Goal: Task Accomplishment & Management: Manage account settings

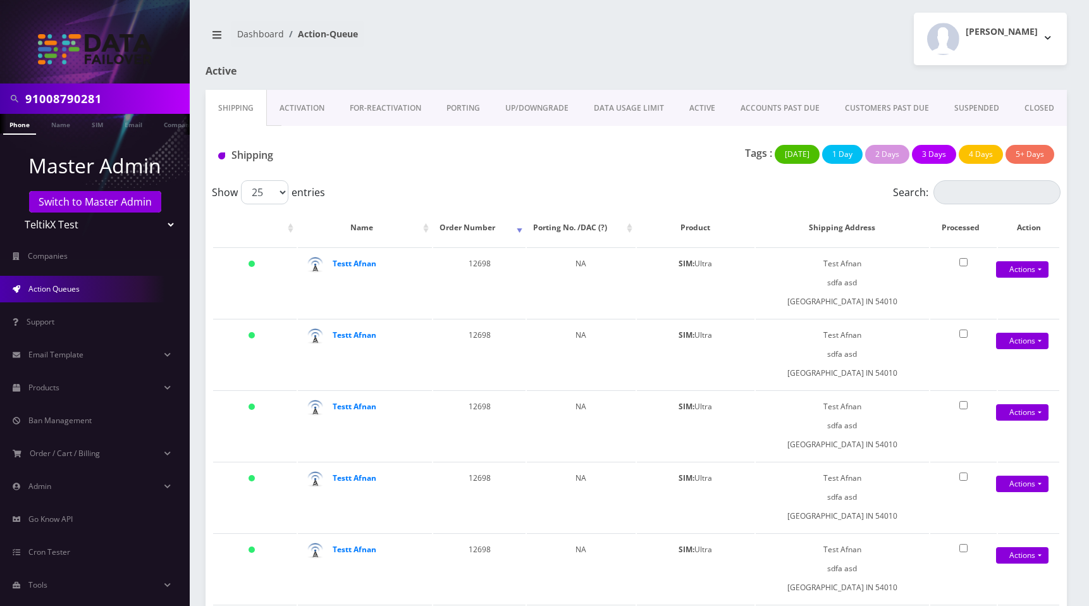
scroll to position [4, 0]
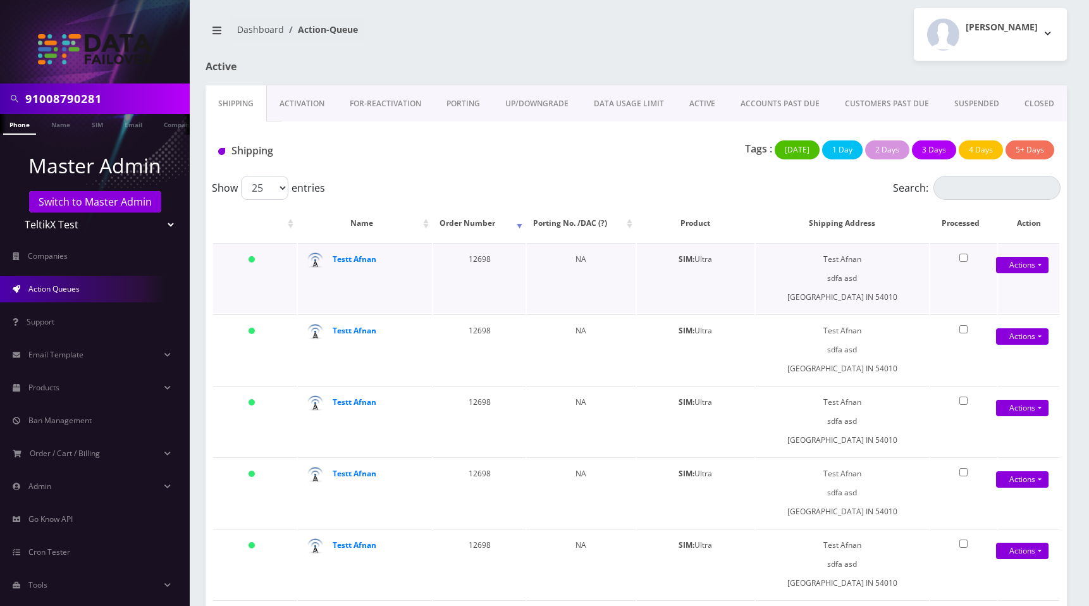
click at [365, 252] on div "Testt Afnan" at bounding box center [374, 259] width 85 height 19
click at [362, 254] on strong "Testt Afnan" at bounding box center [354, 258] width 44 height 11
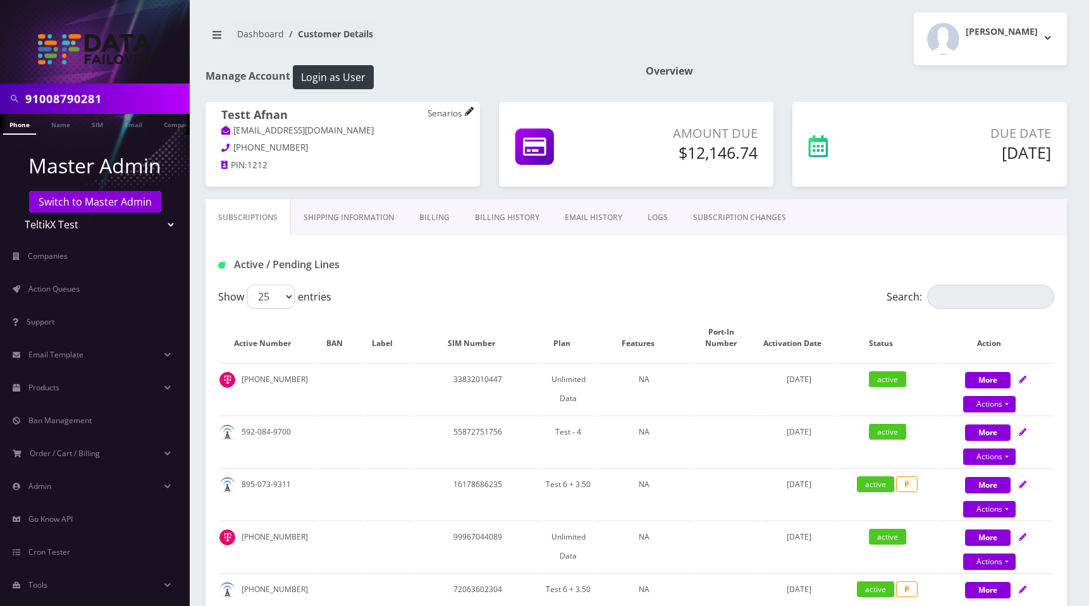
click at [467, 106] on link at bounding box center [469, 112] width 9 height 14
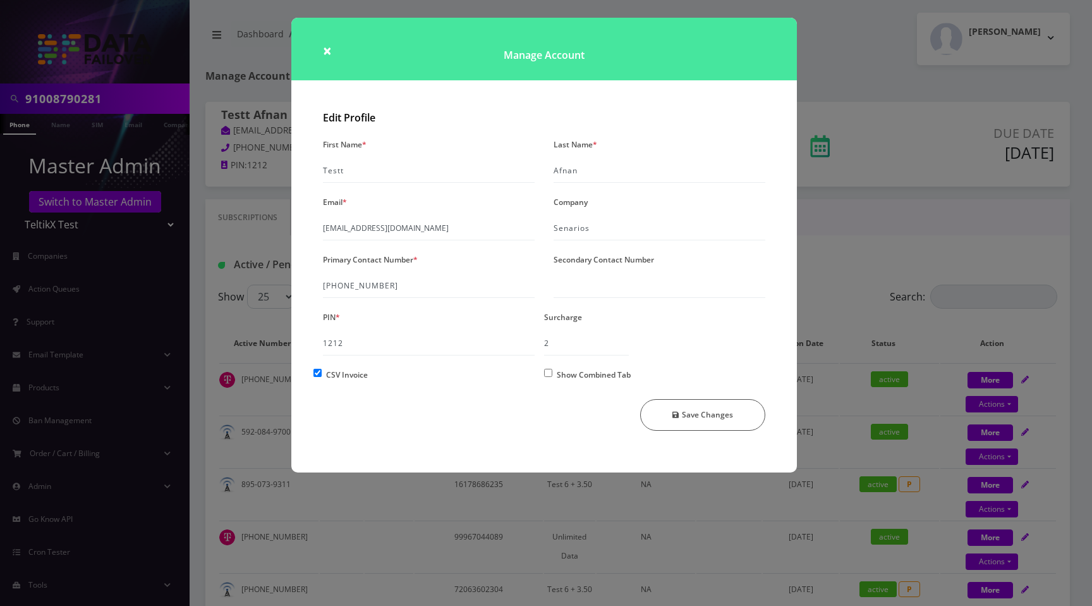
click at [929, 336] on div "× Manage Account Edit Profile First Name * Testt Last Name * Afnan Email * muha…" at bounding box center [546, 303] width 1092 height 606
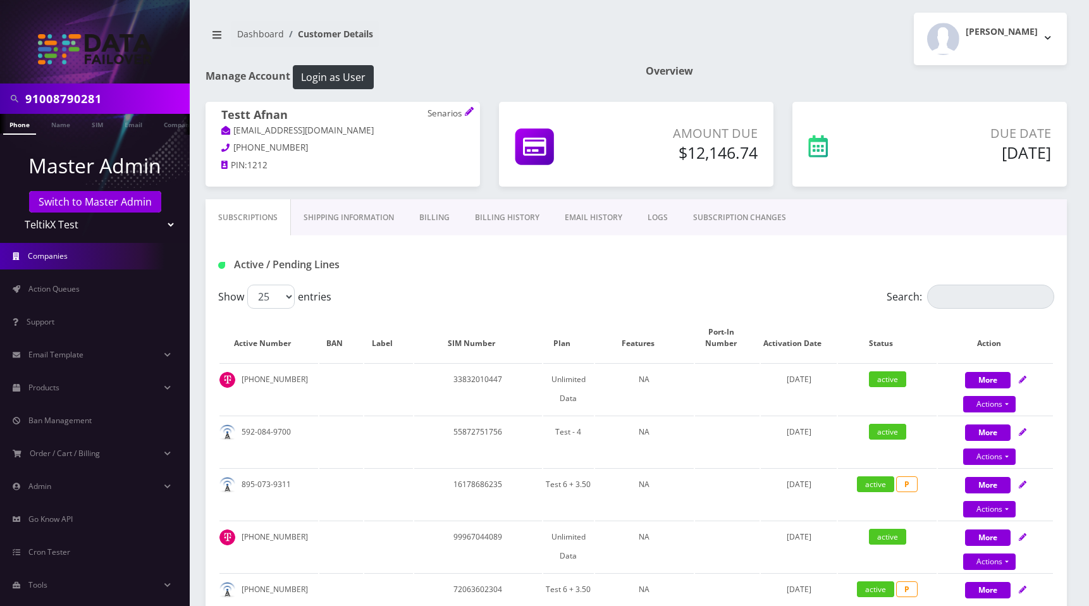
click at [56, 257] on span "Companies" at bounding box center [48, 255] width 40 height 11
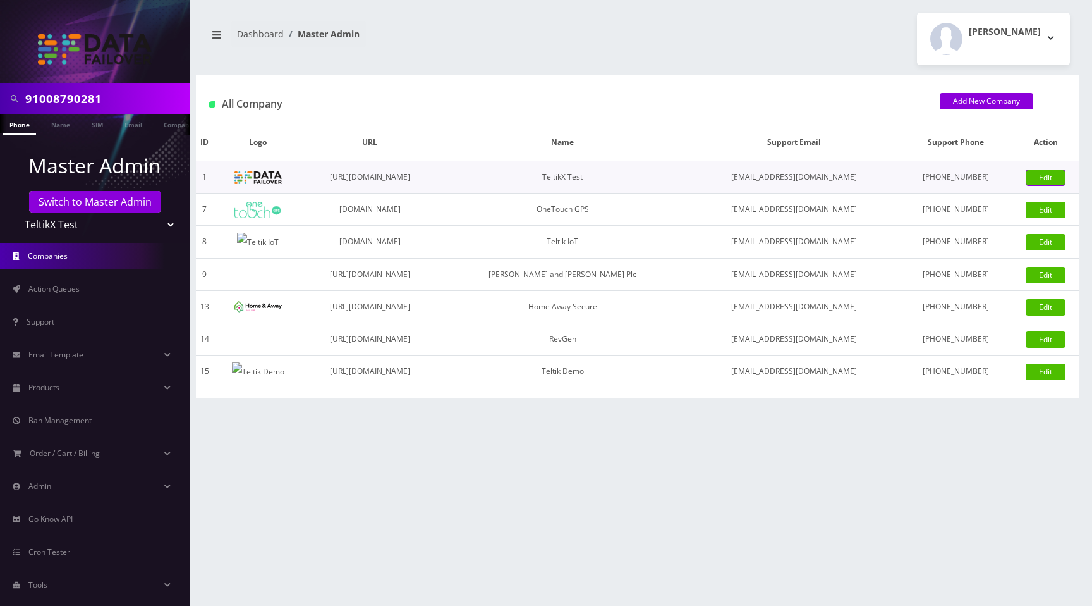
click at [1046, 170] on link "Edit" at bounding box center [1046, 177] width 40 height 16
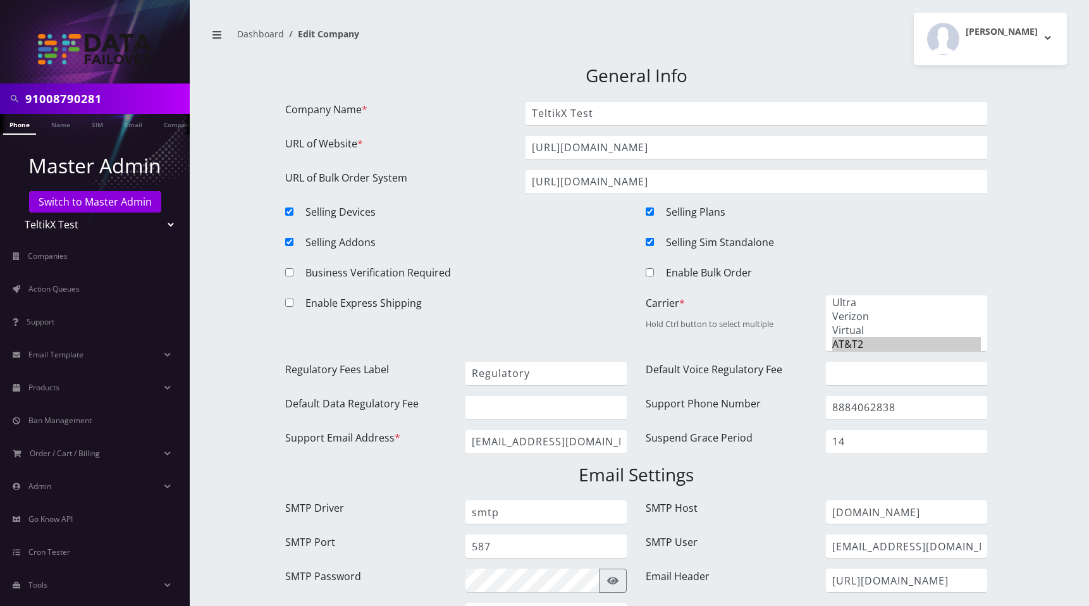
click at [651, 272] on input "Enable Bulk Order" at bounding box center [649, 272] width 8 height 8
checkbox input "true"
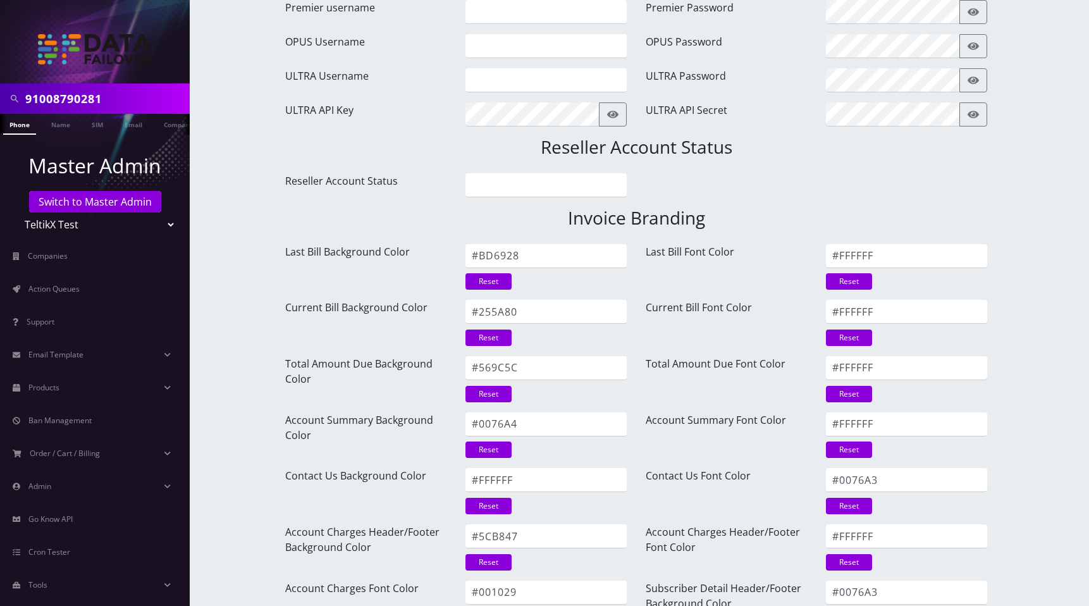
scroll to position [1578, 0]
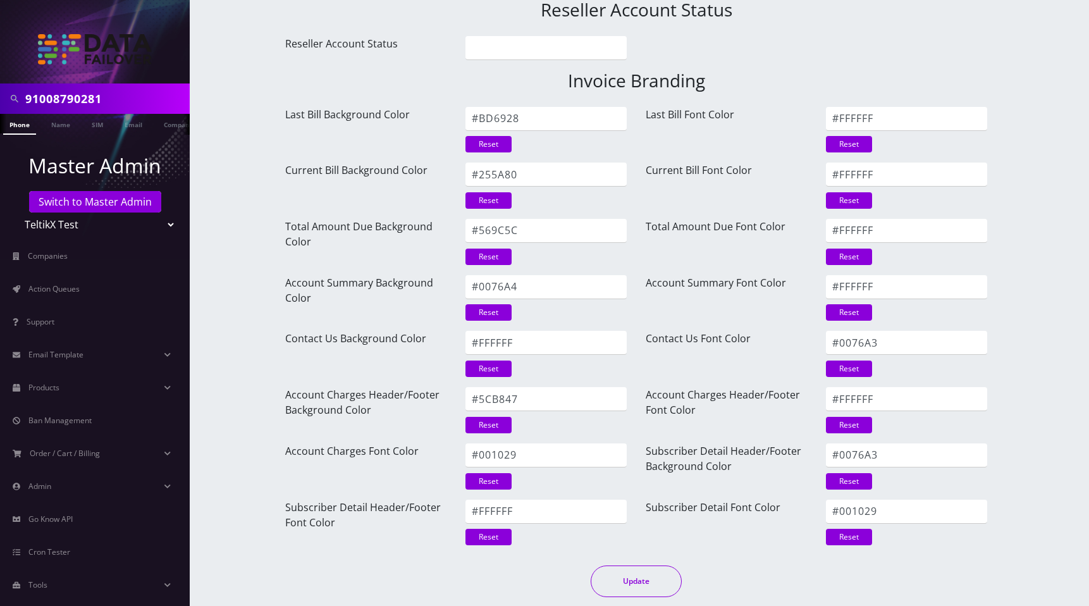
click at [644, 581] on button "Update" at bounding box center [635, 581] width 91 height 32
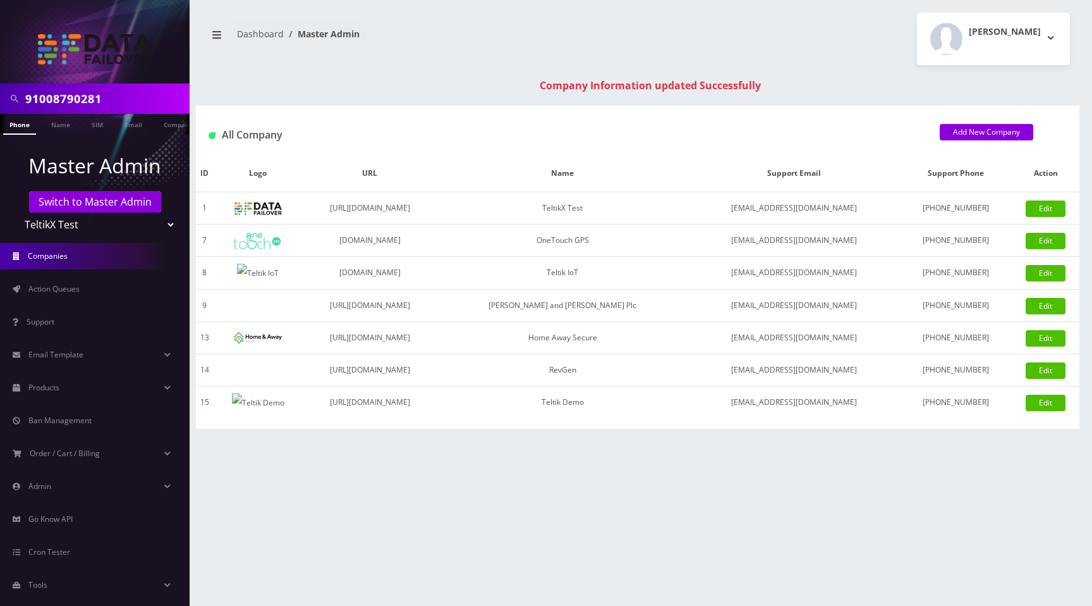
click at [63, 255] on span "Companies" at bounding box center [48, 255] width 40 height 11
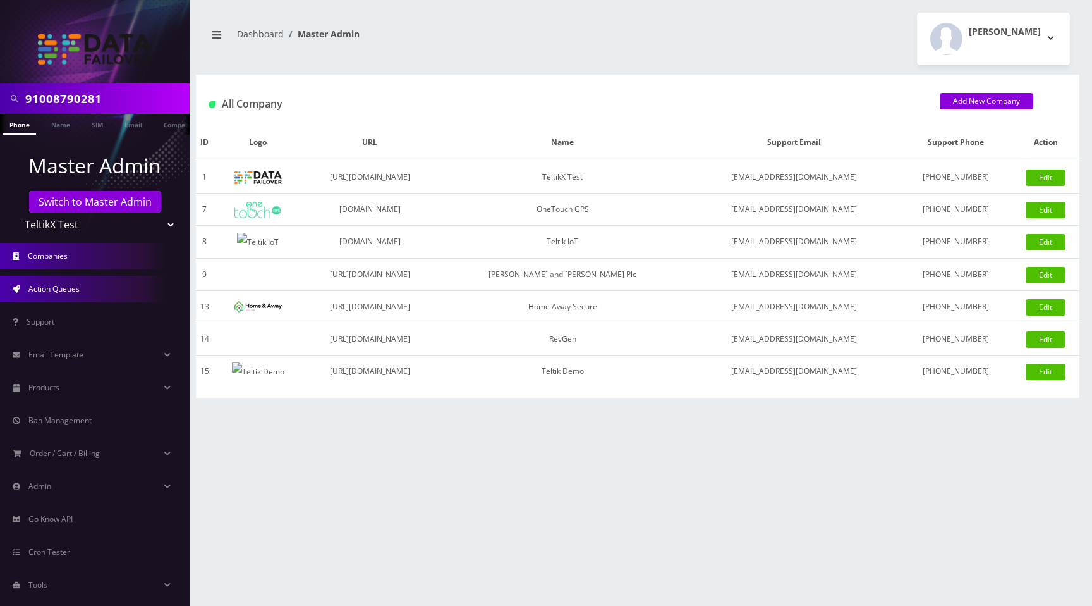
click at [73, 286] on span "Action Queues" at bounding box center [53, 288] width 51 height 11
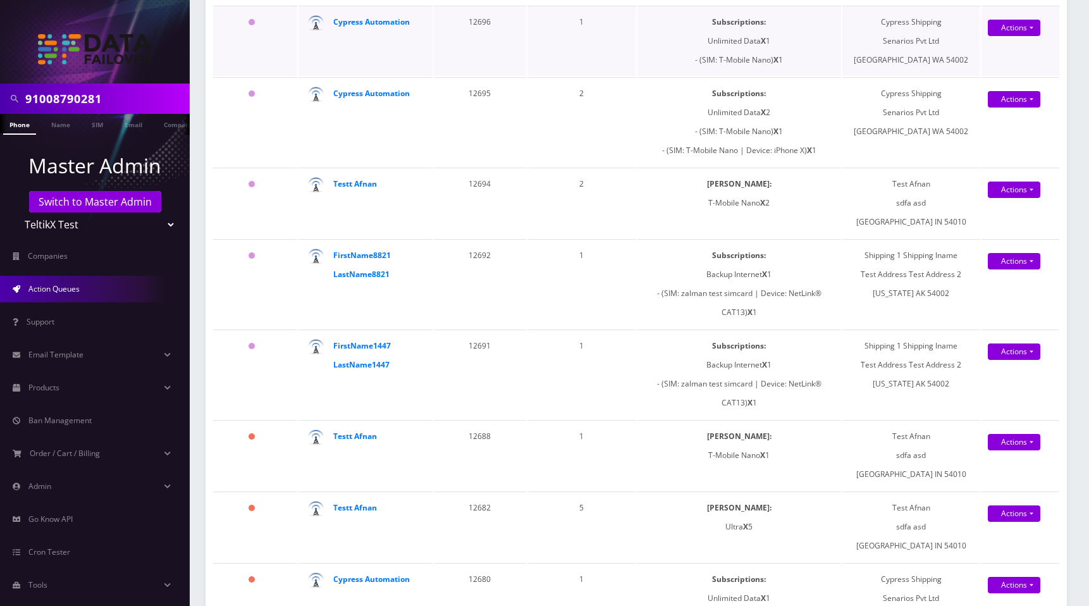
scroll to position [243, 0]
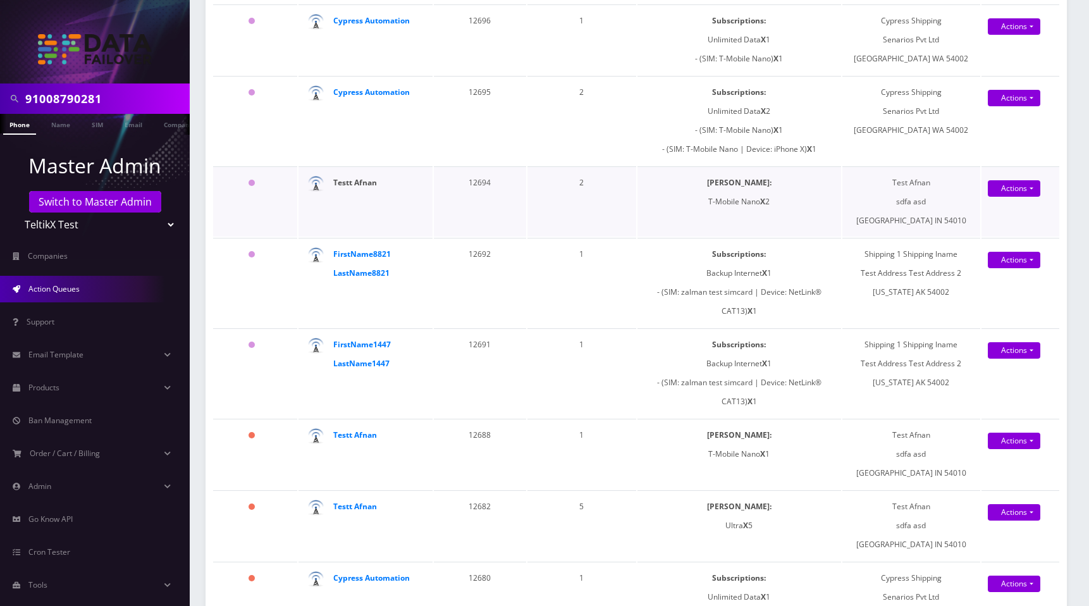
click at [350, 185] on strong "Testt Afnan" at bounding box center [355, 182] width 44 height 11
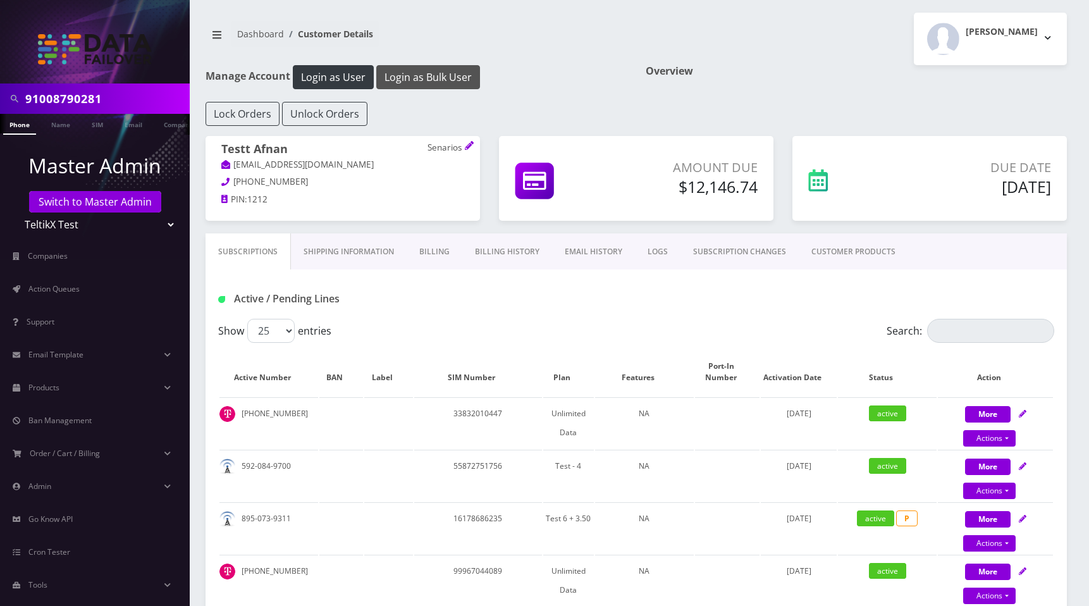
click at [415, 75] on button "Login as Bulk User" at bounding box center [428, 77] width 104 height 24
click at [70, 253] on link "Companies" at bounding box center [95, 256] width 190 height 27
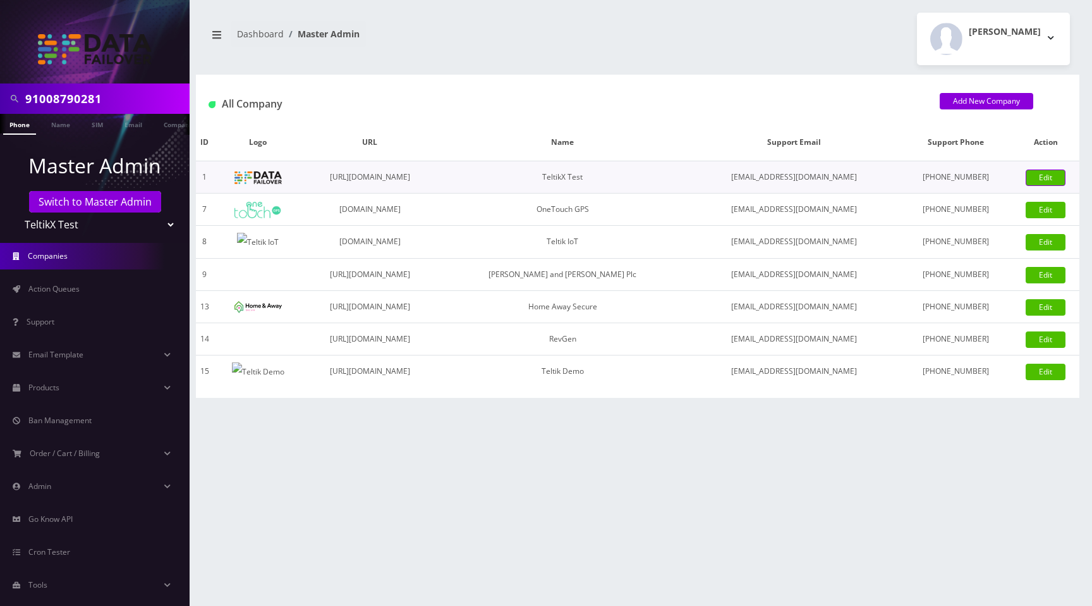
click at [1040, 176] on link "Edit" at bounding box center [1046, 177] width 40 height 16
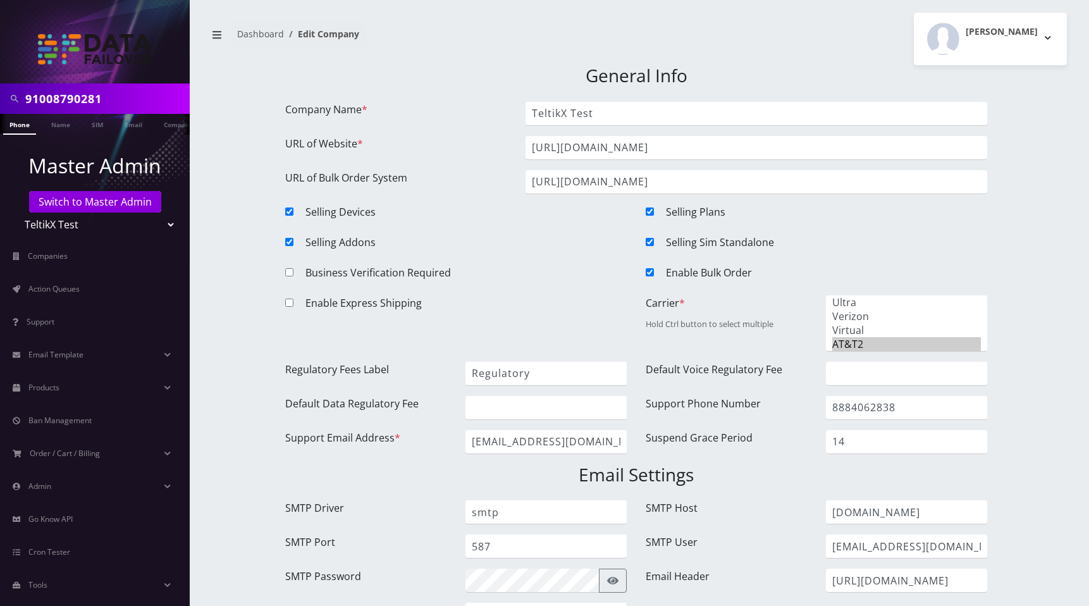
click at [649, 272] on input "Enable Bulk Order" at bounding box center [649, 272] width 8 height 8
checkbox input "false"
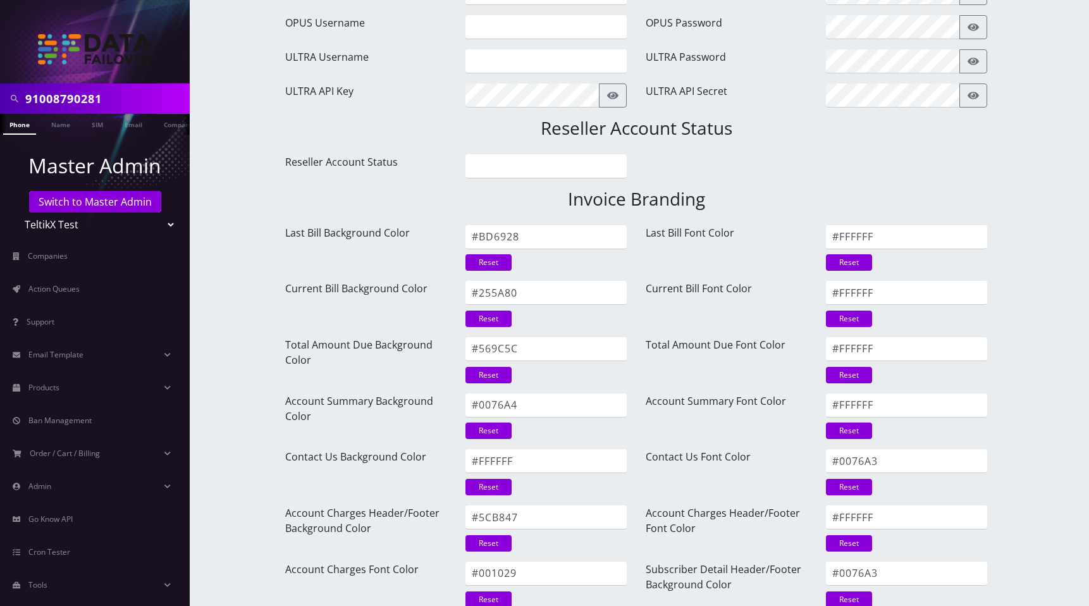
scroll to position [1578, 0]
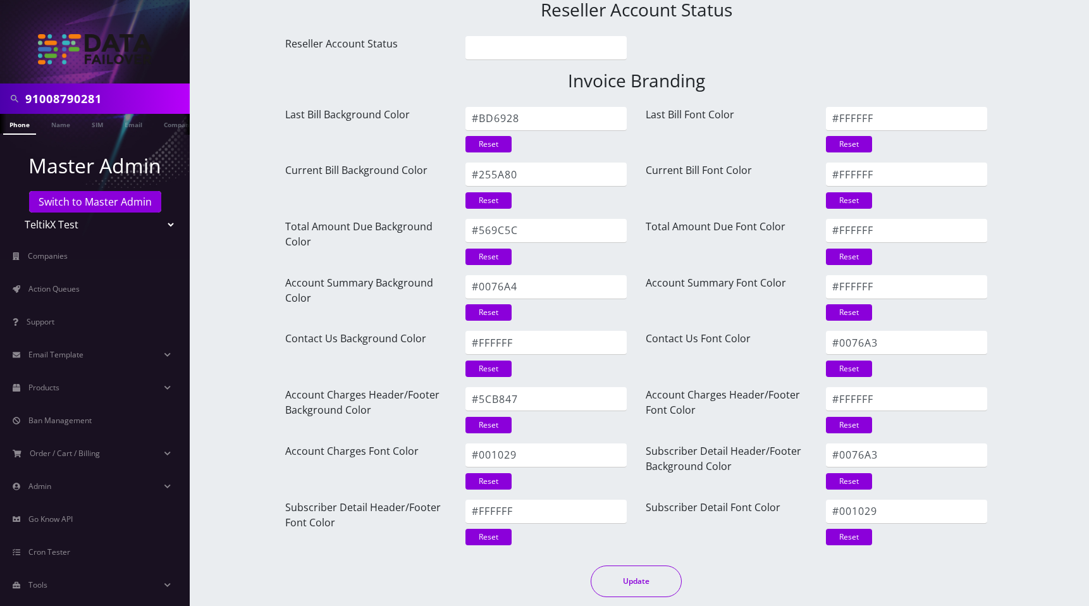
click at [646, 584] on button "Update" at bounding box center [635, 581] width 91 height 32
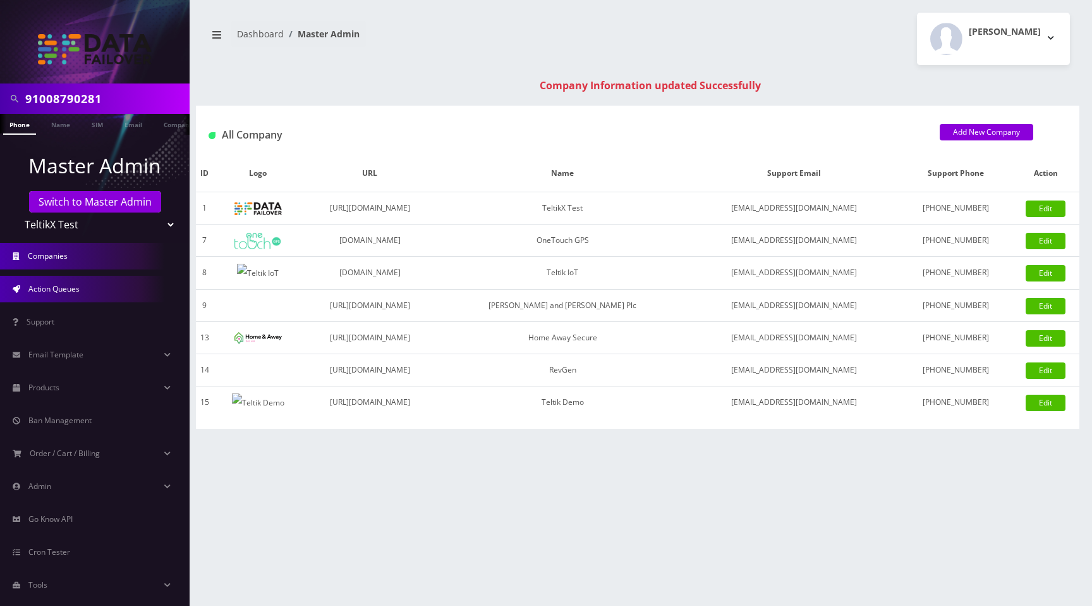
click at [76, 294] on link "Action Queues" at bounding box center [95, 289] width 190 height 27
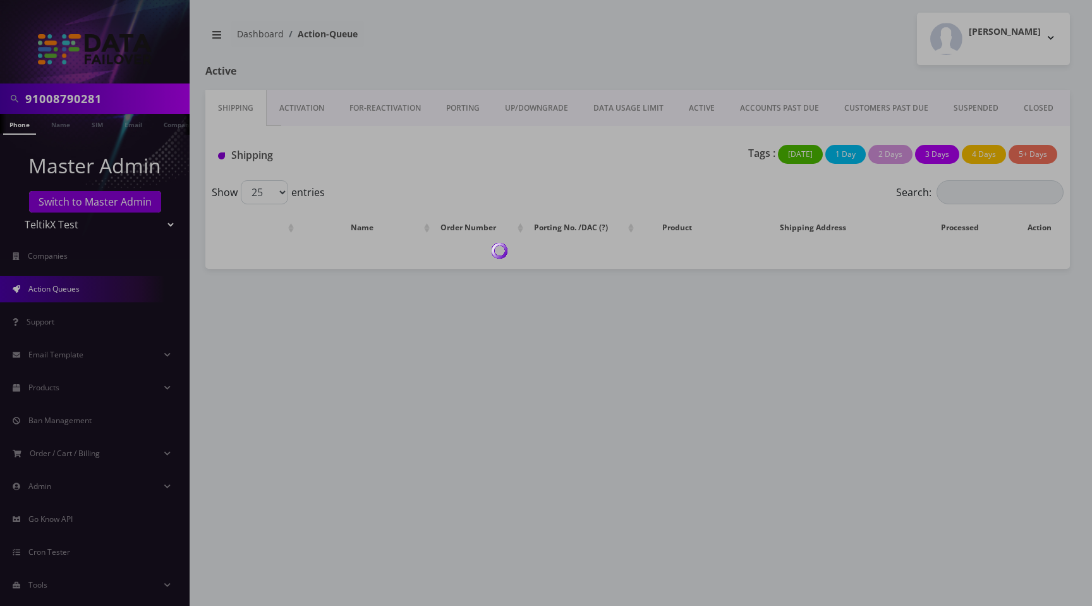
click at [725, 71] on div at bounding box center [546, 303] width 1092 height 606
click at [698, 48] on div at bounding box center [546, 303] width 1092 height 606
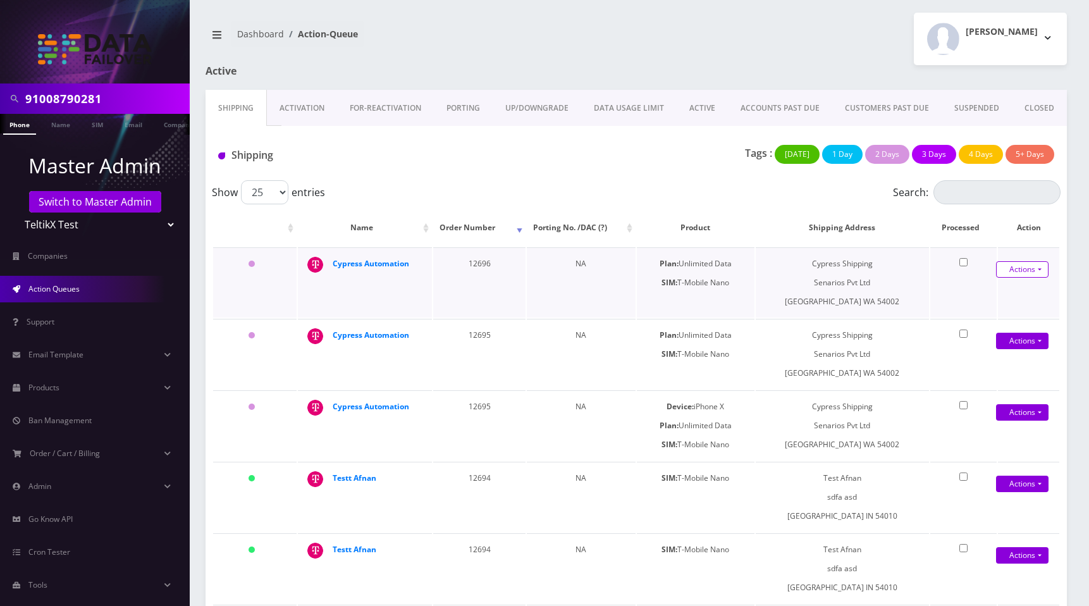
click at [1027, 268] on link "Actions" at bounding box center [1022, 269] width 52 height 16
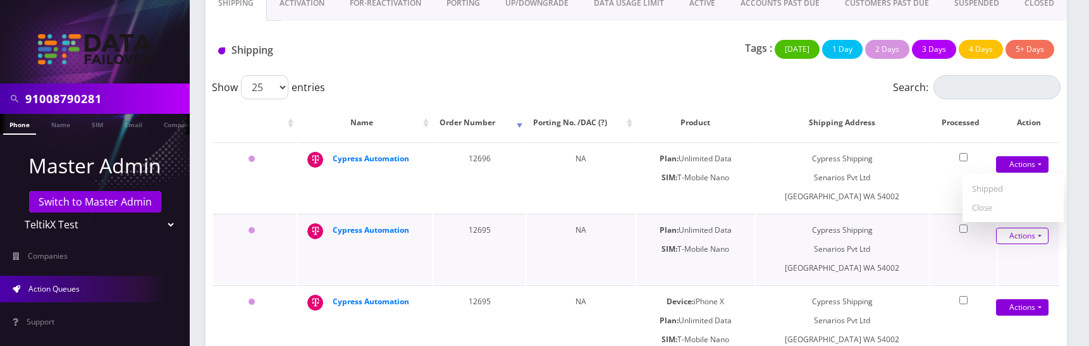
scroll to position [111, 0]
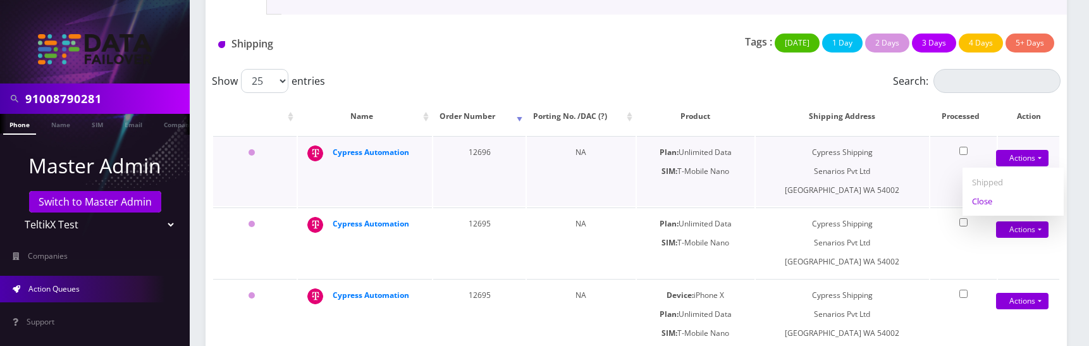
click at [996, 202] on link "Close" at bounding box center [1012, 201] width 101 height 19
type input "[DATE]"
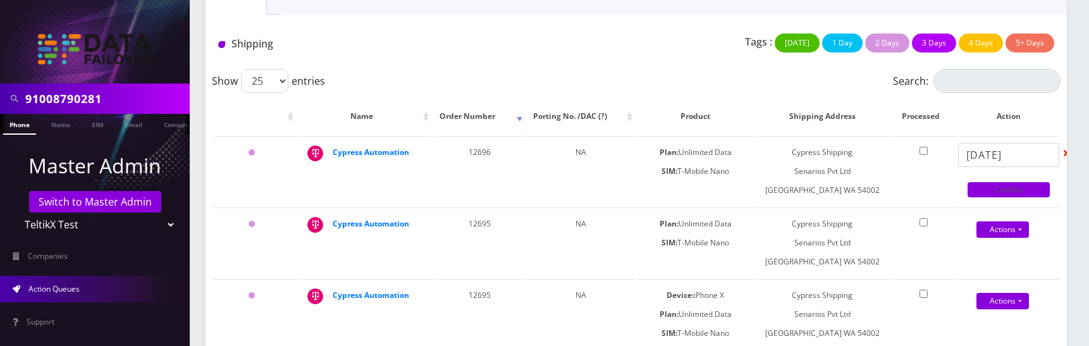
click at [999, 189] on link "Confirm" at bounding box center [1008, 189] width 82 height 15
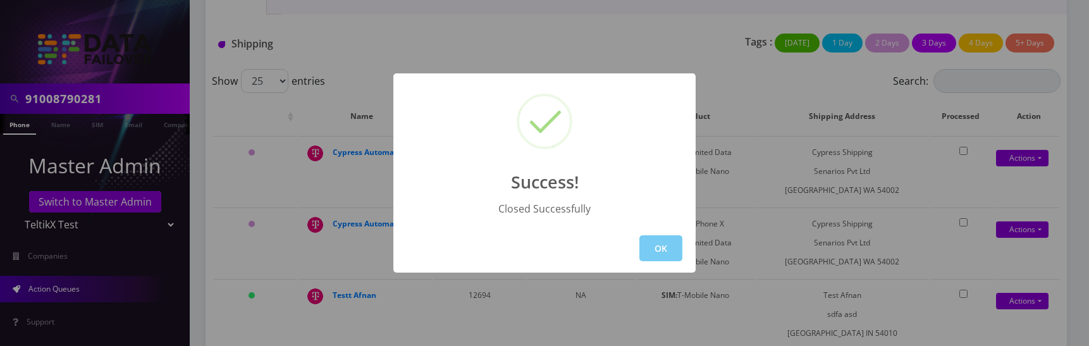
click at [662, 245] on button "OK" at bounding box center [660, 248] width 43 height 26
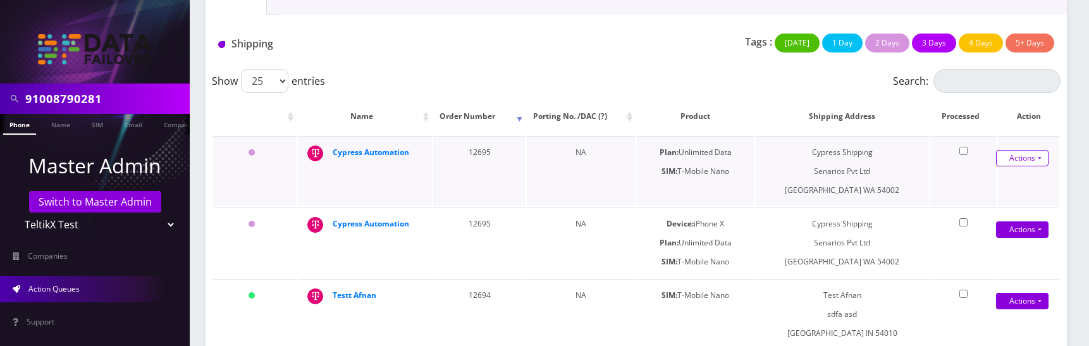
click at [1037, 157] on link "Actions" at bounding box center [1022, 158] width 52 height 16
click at [999, 200] on link "Close" at bounding box center [1012, 201] width 101 height 19
type input "[DATE]"
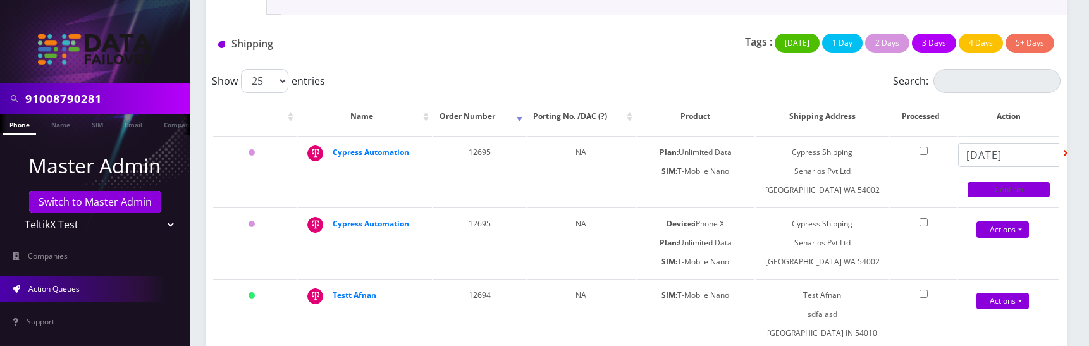
click at [999, 185] on link "Confirm" at bounding box center [1008, 189] width 82 height 15
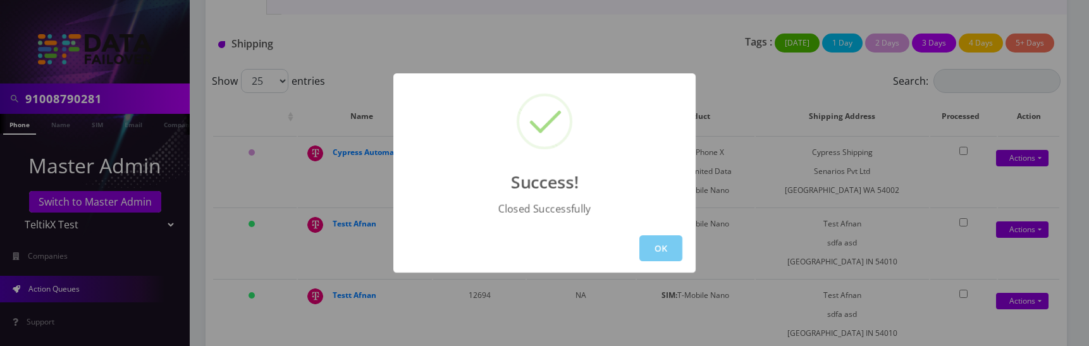
click at [648, 248] on button "OK" at bounding box center [660, 248] width 43 height 26
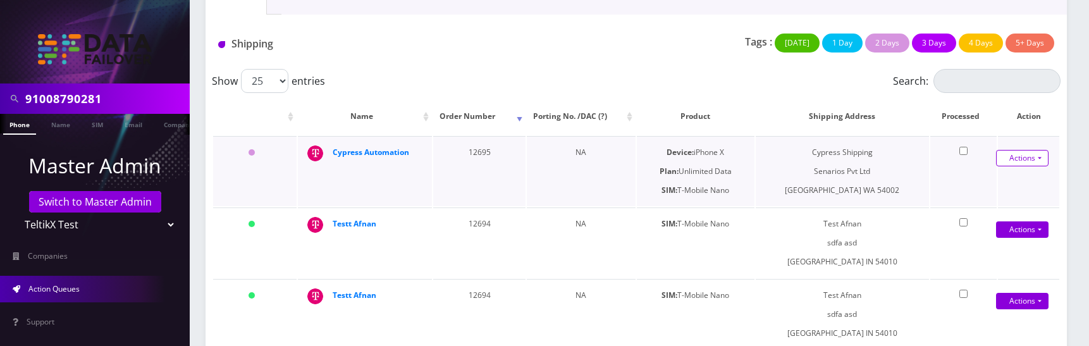
click at [0, 0] on link "Actions" at bounding box center [0, 0] width 0 height 0
click at [990, 202] on link "Close" at bounding box center [1012, 201] width 101 height 19
type input "[DATE]"
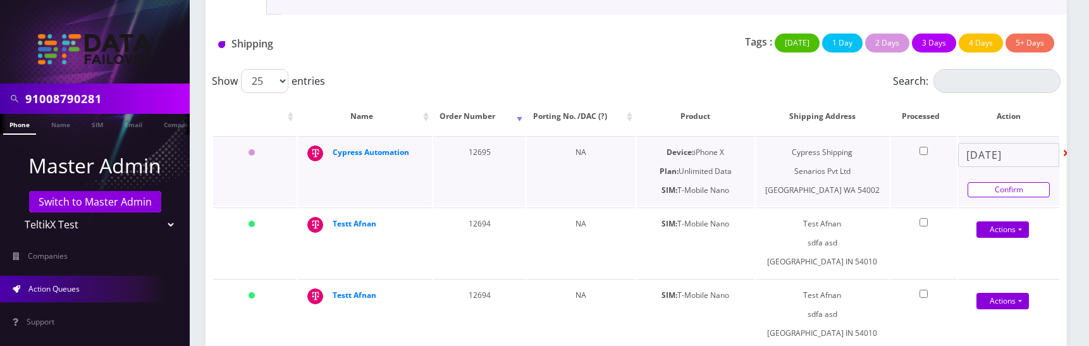
click at [1007, 184] on link "Confirm" at bounding box center [1008, 189] width 82 height 15
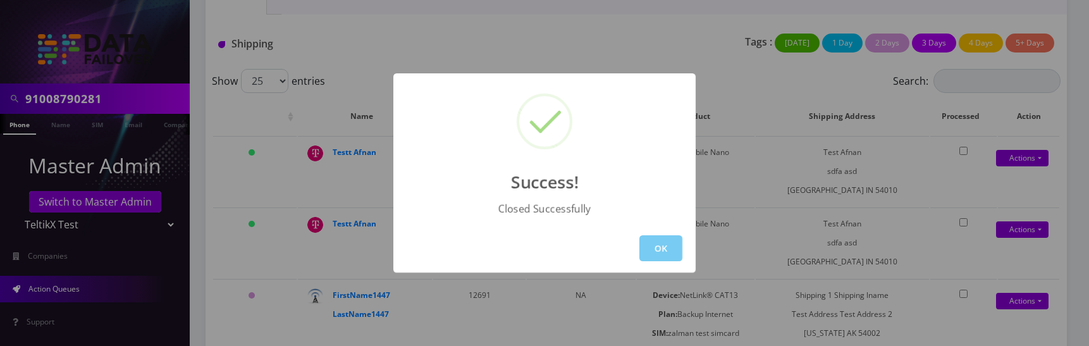
click at [676, 253] on button "OK" at bounding box center [660, 248] width 43 height 26
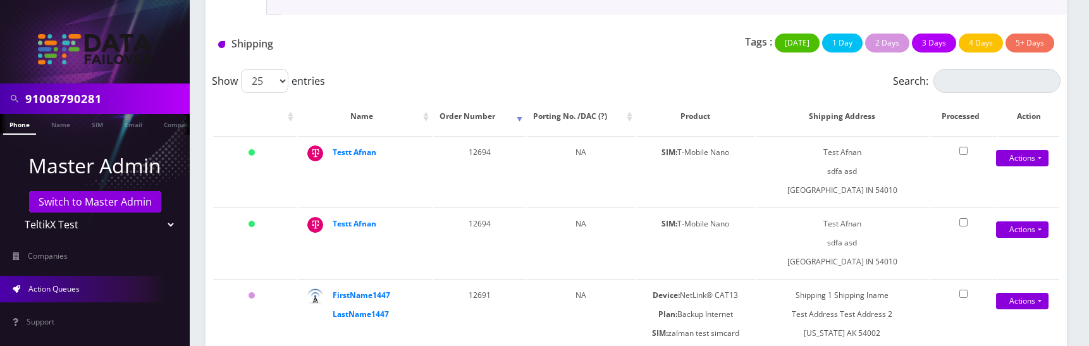
click at [644, 21] on div "Shipping Tags : [DATE] 1 Day 2 Days 3 Days 4 Days 5+ Days" at bounding box center [635, 42] width 861 height 54
